Goal: Navigation & Orientation: Find specific page/section

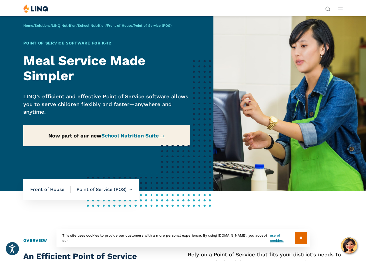
click at [274, 105] on link "Login" at bounding box center [284, 107] width 20 height 5
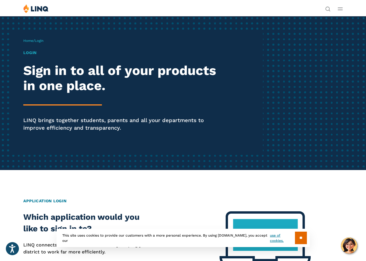
click at [47, 69] on div "Home / Login Login Sign in to all of your products in one place. LINQ brings to…" at bounding box center [142, 93] width 239 height 124
click at [43, 43] on span "Login" at bounding box center [39, 41] width 9 height 4
click at [80, 63] on div "Home / Login Login Sign in to all of your products in one place. LINQ brings to…" at bounding box center [142, 93] width 239 height 124
click at [53, 56] on h1 "Login" at bounding box center [123, 53] width 201 height 6
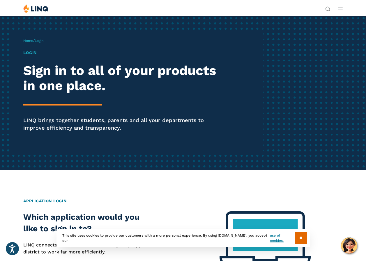
click at [255, 104] on ul "Support Login" at bounding box center [305, 107] width 100 height 6
click at [67, 170] on div "Home / Login Login Sign in to all of your products in one place. LINQ brings to…" at bounding box center [183, 93] width 366 height 154
click at [59, 69] on div "Home / Login Login Sign in to all of your products in one place. LINQ brings to…" at bounding box center [142, 93] width 239 height 124
click at [43, 43] on span "Login" at bounding box center [39, 41] width 9 height 4
click at [58, 62] on div "Home / Login Login Sign in to all of your products in one place. LINQ brings to…" at bounding box center [142, 93] width 239 height 124
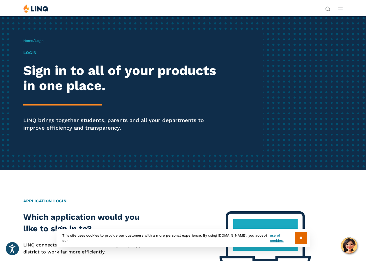
click at [58, 62] on div "Home / Login Login Sign in to all of your products in one place. LINQ brings to…" at bounding box center [142, 93] width 239 height 124
click at [49, 67] on div "Home / Login Login Sign in to all of your products in one place. LINQ brings to…" at bounding box center [142, 93] width 239 height 124
drag, startPoint x: 47, startPoint y: 69, endPoint x: 44, endPoint y: 73, distance: 5.0
click at [46, 70] on div "Home / Login Login Sign in to all of your products in one place. LINQ brings to…" at bounding box center [142, 93] width 239 height 124
drag, startPoint x: 44, startPoint y: 74, endPoint x: 43, endPoint y: 79, distance: 5.0
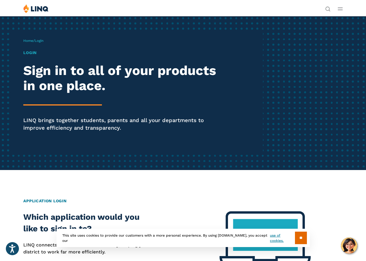
click at [44, 76] on div "Home / Login Login Sign in to all of your products in one place. LINQ brings to…" at bounding box center [142, 93] width 239 height 124
drag, startPoint x: 42, startPoint y: 84, endPoint x: 42, endPoint y: 88, distance: 4.4
click at [42, 86] on div "Home / Login Login Sign in to all of your products in one place. LINQ brings to…" at bounding box center [142, 93] width 239 height 124
click at [42, 56] on h1 "Login" at bounding box center [123, 53] width 201 height 6
click at [50, 56] on h1 "Login" at bounding box center [123, 53] width 201 height 6
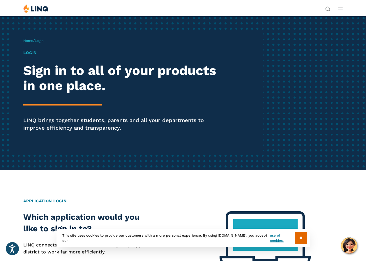
click at [33, 56] on h1 "Login" at bounding box center [123, 53] width 201 height 6
click at [296, 239] on input "**" at bounding box center [301, 238] width 12 height 13
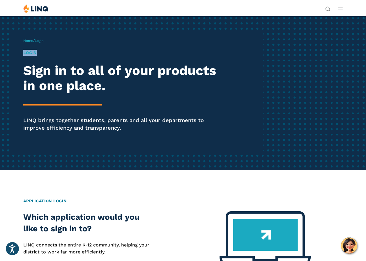
click at [274, 105] on link "Login" at bounding box center [284, 107] width 20 height 5
click at [278, 61] on span "NEW School Nutrition Suite" at bounding box center [301, 59] width 46 height 4
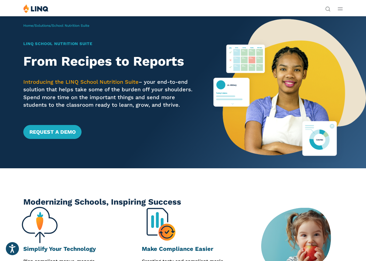
click at [274, 105] on link "Login" at bounding box center [284, 107] width 20 height 5
